Goal: Information Seeking & Learning: Find specific fact

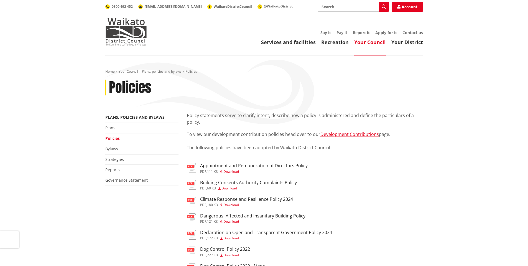
click at [337, 5] on input "Search" at bounding box center [353, 7] width 71 height 10
click at [327, 6] on input "Search" at bounding box center [353, 7] width 71 height 10
type input "subdivision rules"
click at [386, 6] on icon "button" at bounding box center [384, 6] width 4 height 4
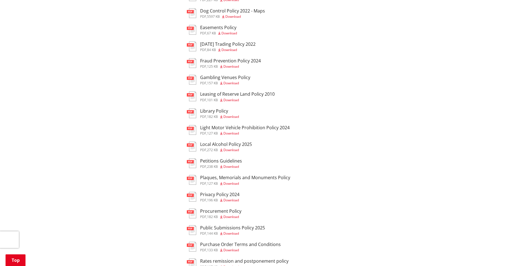
scroll to position [305, 0]
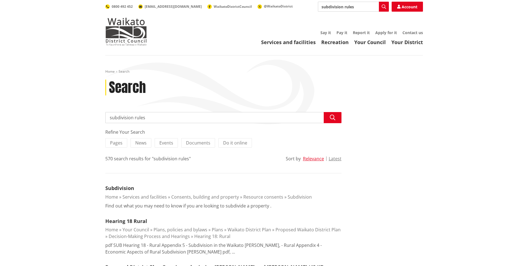
click at [330, 7] on input "subdivision rules" at bounding box center [353, 7] width 71 height 10
drag, startPoint x: 361, startPoint y: 7, endPoint x: 307, endPoint y: 5, distance: 53.3
click at [307, 5] on div "Search subdivision rules Search Account 0800 492 452 info@waidc.govt.nz Waikato…" at bounding box center [264, 7] width 318 height 10
